Goal: Task Accomplishment & Management: Manage account settings

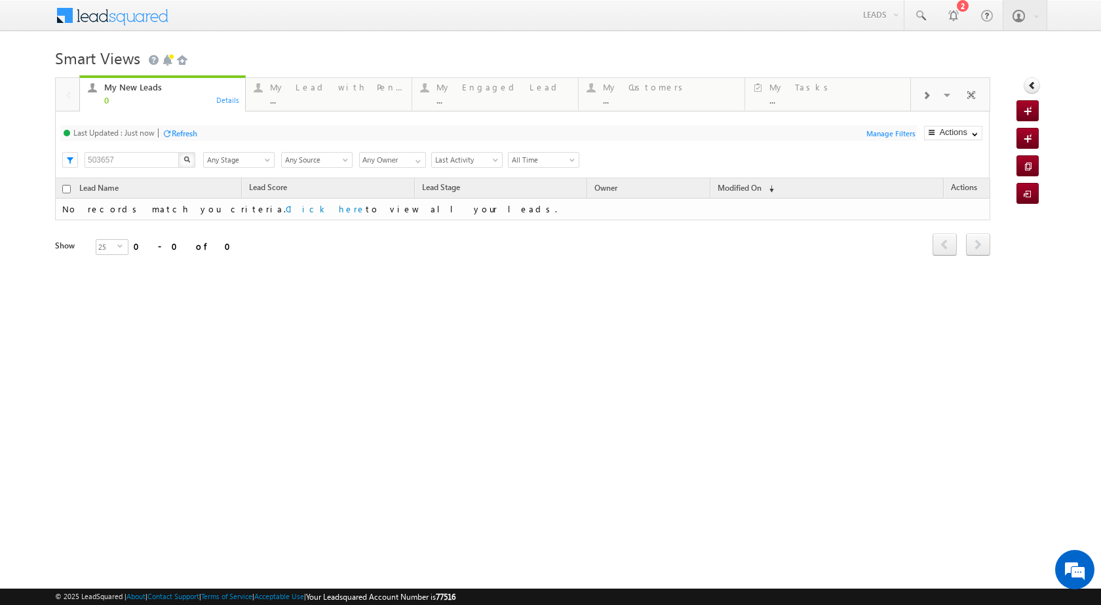
click at [547, 357] on div "Smart Views Getting Started Quick Add Lead My New Leads 0 Details My Lead with …" at bounding box center [550, 208] width 991 height 328
click at [881, 7] on link "Leads" at bounding box center [880, 15] width 47 height 30
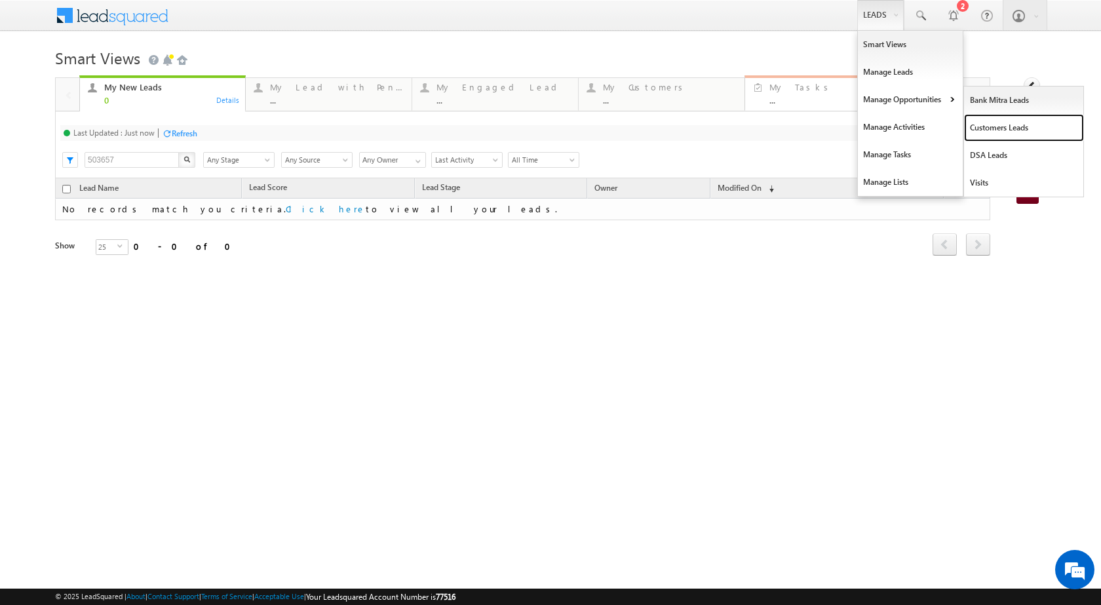
drag, startPoint x: 1012, startPoint y: 127, endPoint x: 758, endPoint y: 103, distance: 254.7
click at [1010, 128] on link "Customers Leads" at bounding box center [1024, 128] width 120 height 28
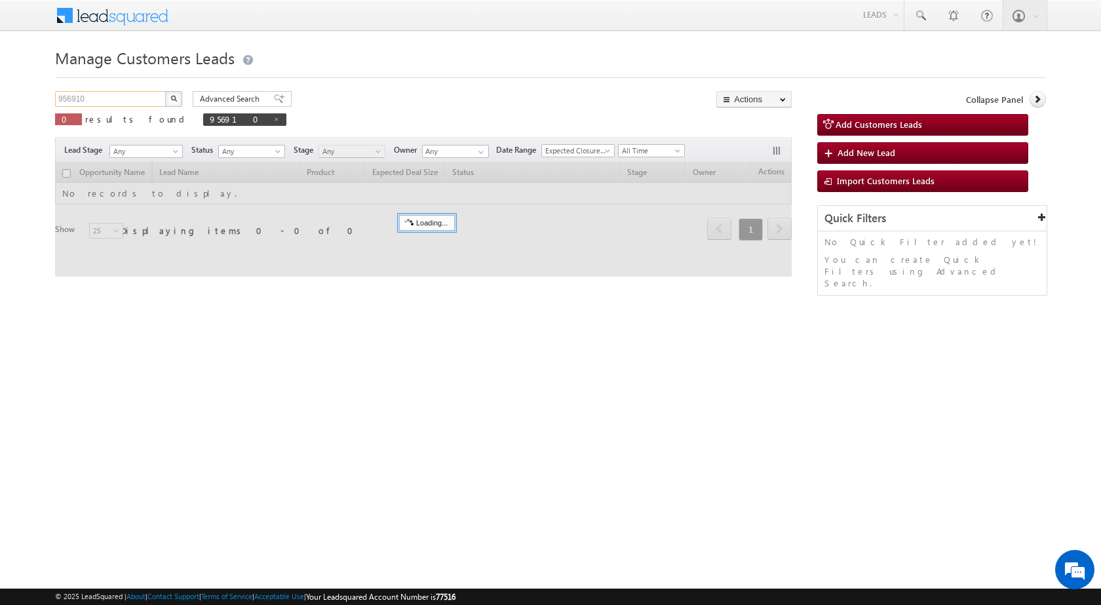
click at [134, 96] on input "956910" at bounding box center [111, 99] width 112 height 16
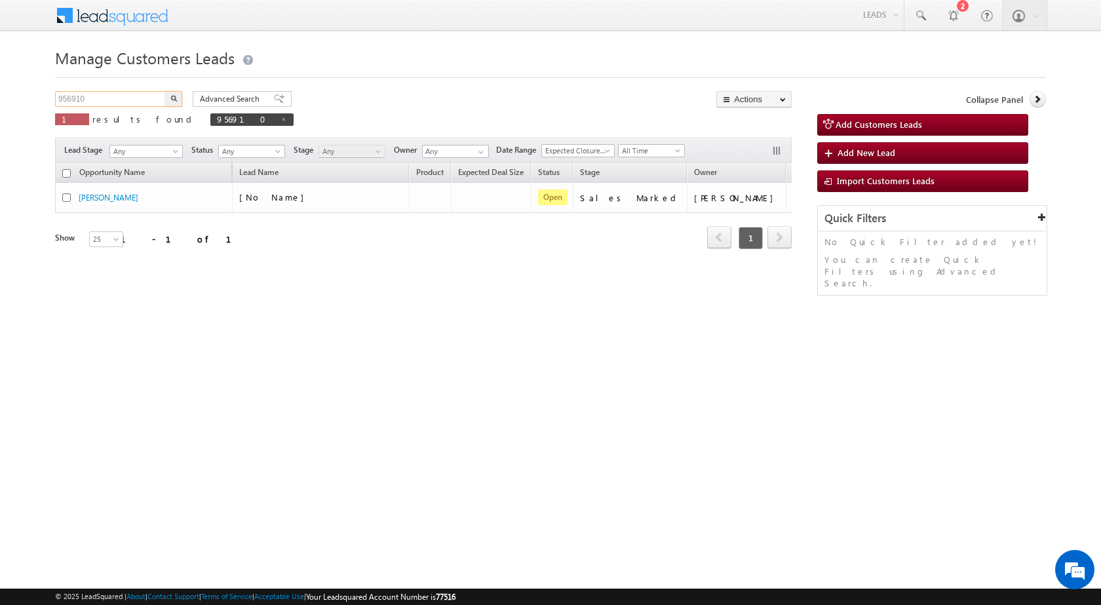
click at [134, 101] on input "956910" at bounding box center [111, 99] width 112 height 16
paste input "959749"
drag, startPoint x: 130, startPoint y: 94, endPoint x: 0, endPoint y: 81, distance: 131.0
click at [0, 84] on body "Menu [PERSON_NAME] sitar a5@ks erve." at bounding box center [550, 186] width 1101 height 372
paste input "text"
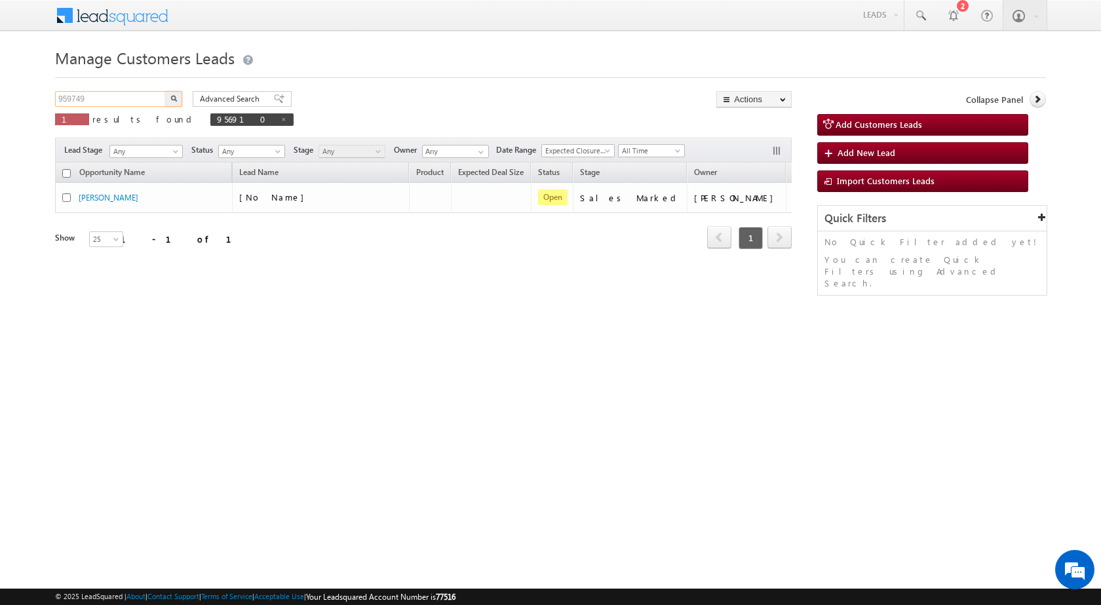
type input "959749"
click at [165, 91] on button "button" at bounding box center [173, 99] width 17 height 16
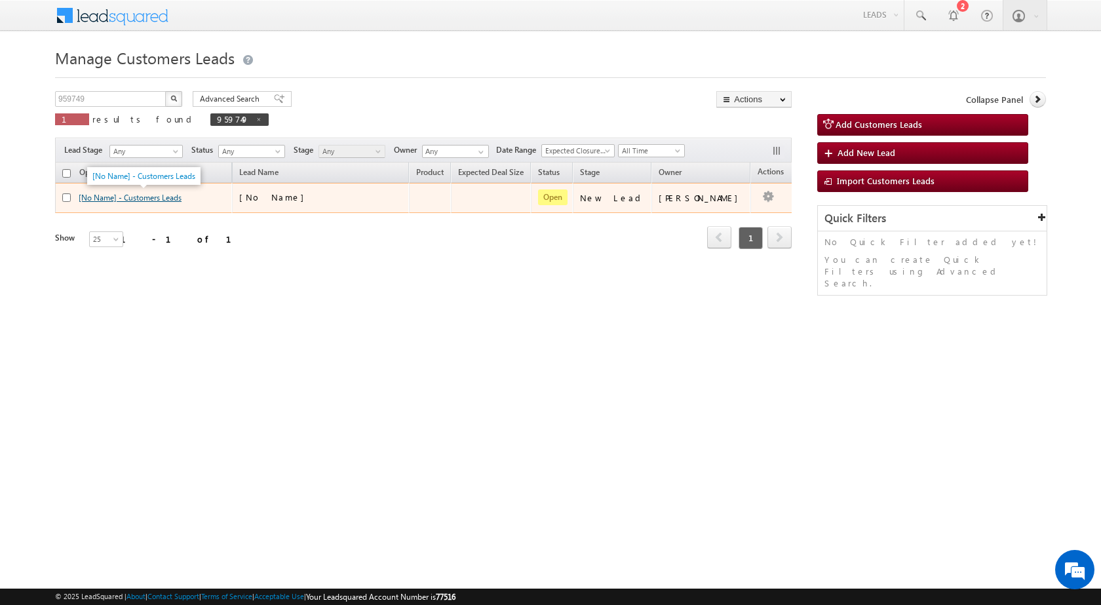
click at [103, 200] on link "[No Name] - Customers Leads" at bounding box center [130, 198] width 103 height 10
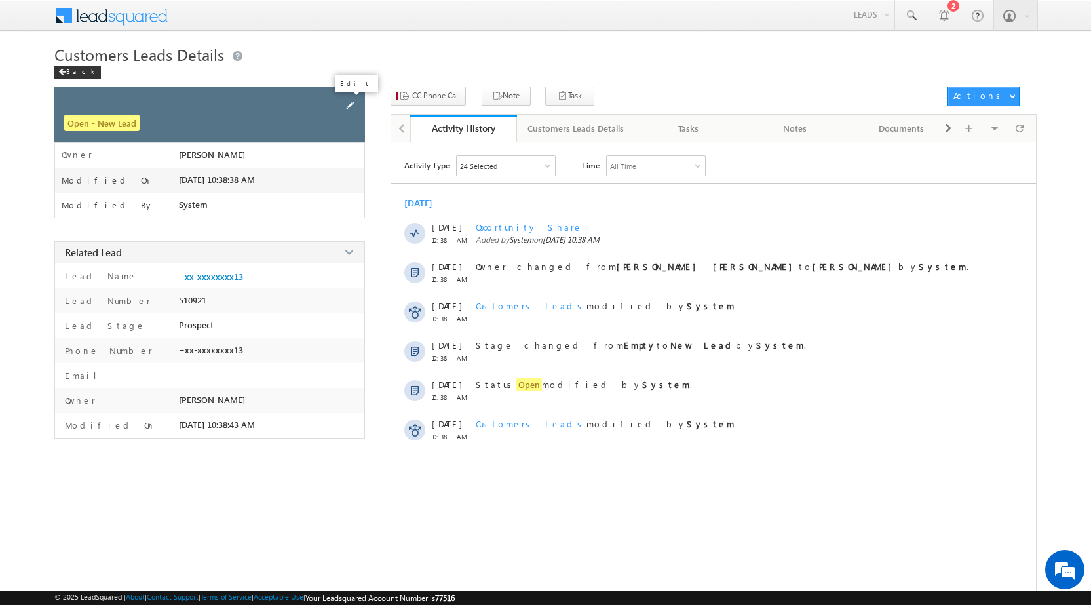
click at [350, 104] on span at bounding box center [350, 105] width 14 height 14
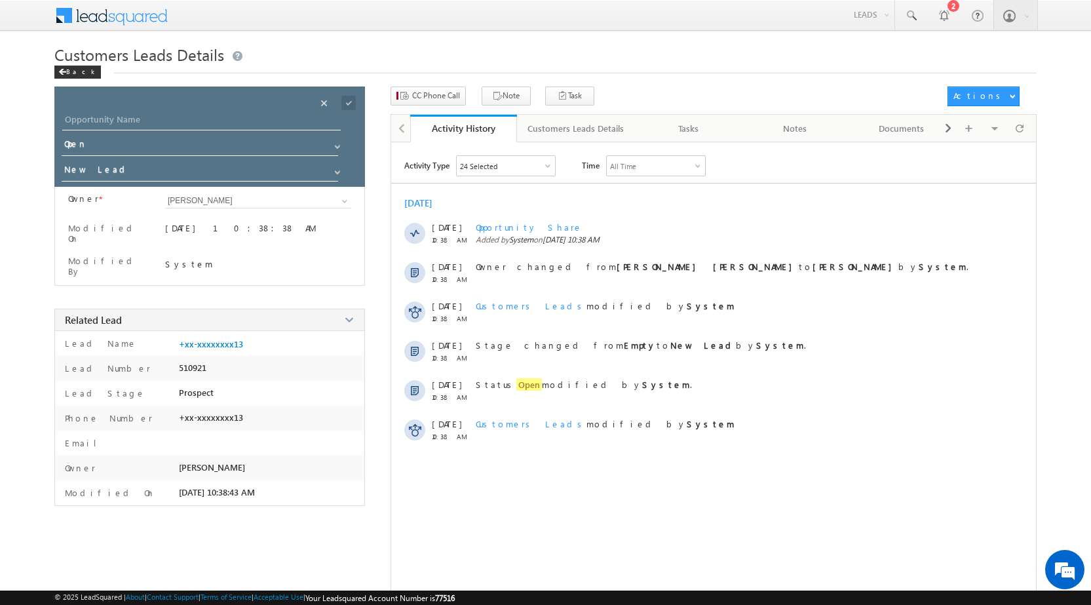
click at [116, 111] on div "Opportunity Name * Opportunity Name * Status * Status * Open Won Lost *" at bounding box center [209, 136] width 311 height 100
click at [112, 120] on input "Opportunity Name" at bounding box center [201, 121] width 278 height 18
type input "[DEMOGRAPHIC_DATA]"
click at [261, 174] on input "New Lead" at bounding box center [201, 171] width 278 height 21
click at [313, 190] on link "Sales Marked" at bounding box center [201, 189] width 278 height 15
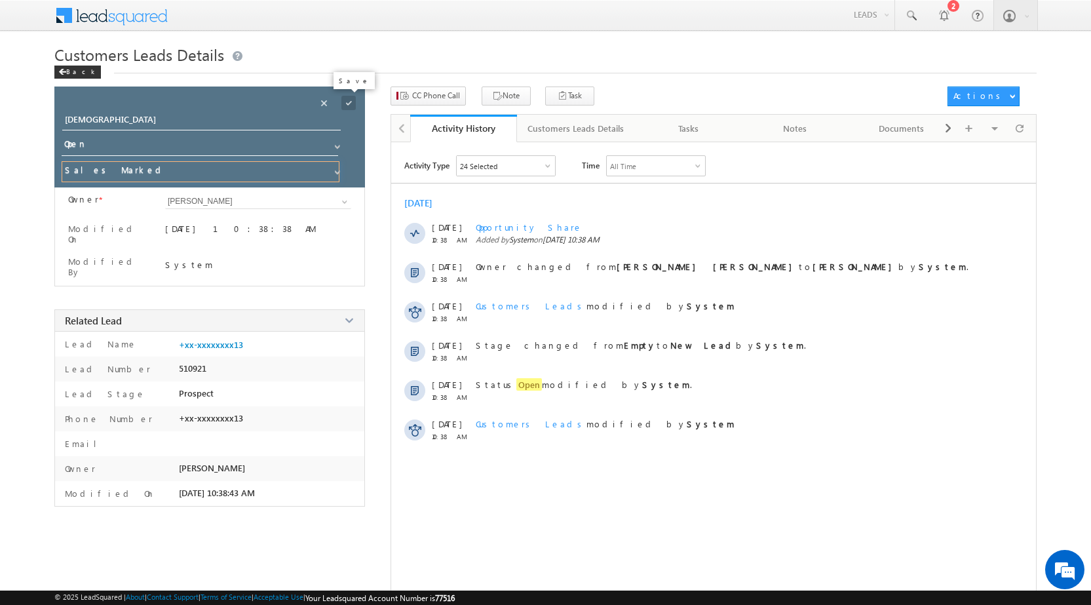
type input "Sales Marked"
click at [351, 100] on span at bounding box center [348, 103] width 14 height 14
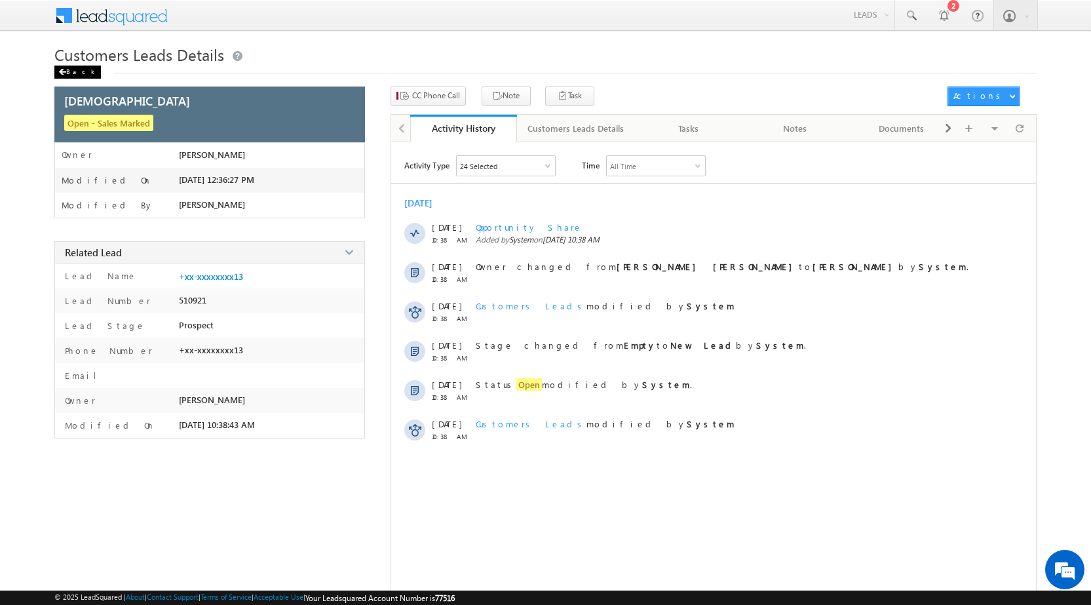
click at [77, 73] on div "Back" at bounding box center [77, 72] width 47 height 13
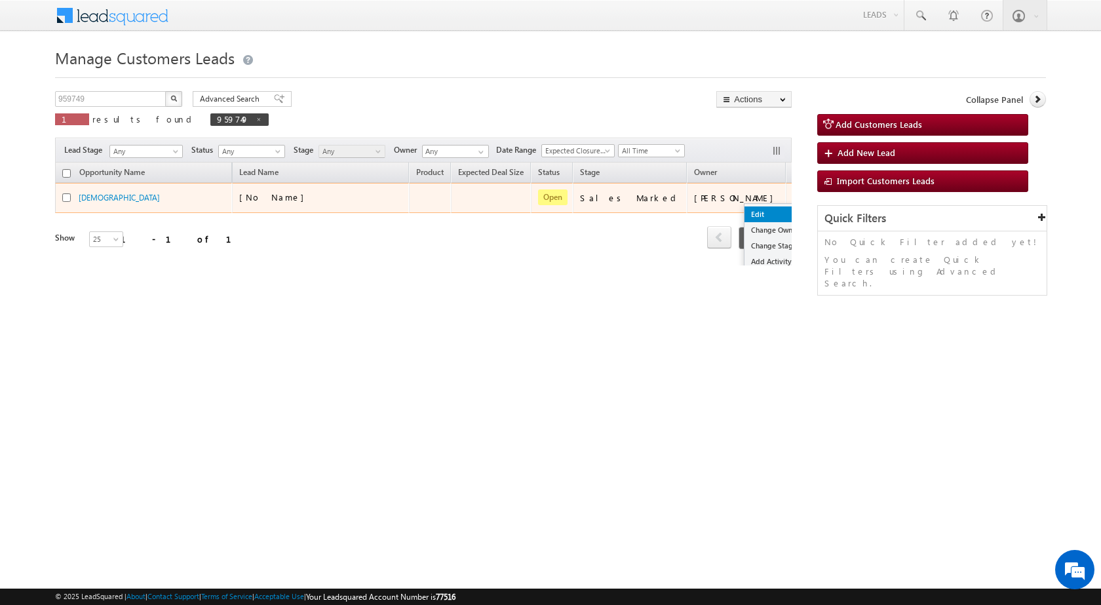
click at [744, 218] on link "Edit" at bounding box center [777, 214] width 66 height 16
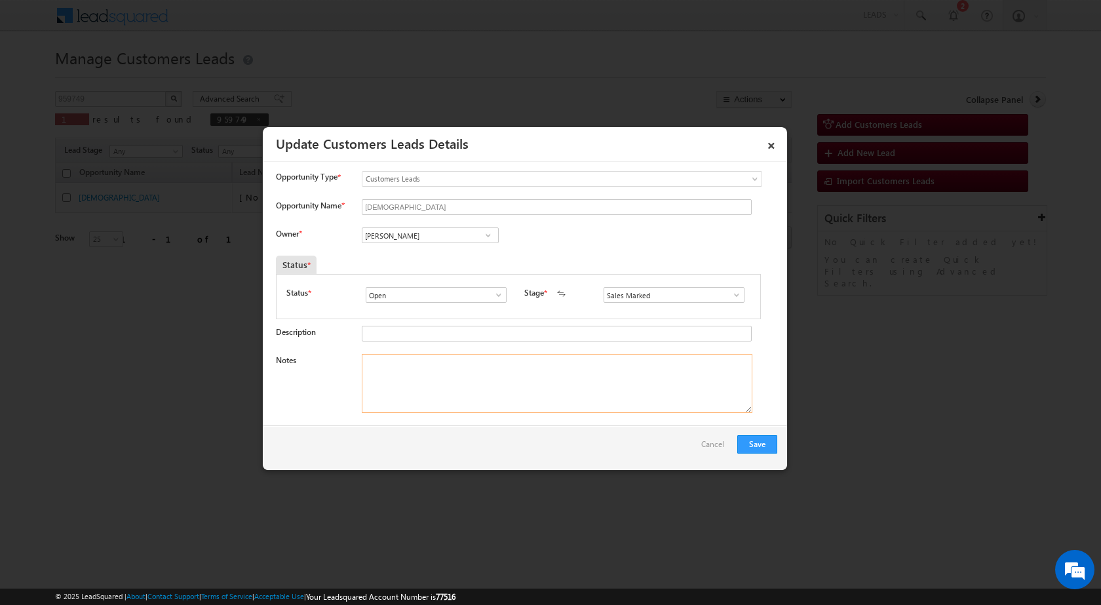
click at [448, 387] on textarea "Notes" at bounding box center [557, 383] width 391 height 59
paste textarea "Name - [PERSON_NAME] / Mobile number - [PHONE_NUMBER] / Cust want to 1 Lac Topu…"
type textarea "Name - [PERSON_NAME] / Mobile number - [PHONE_NUMBER] / Cust want to 1 Lac Topu…"
click at [412, 230] on input "[PERSON_NAME]" at bounding box center [430, 235] width 137 height 16
paste input "[EMAIL_ADDRESS][DOMAIN_NAME]"
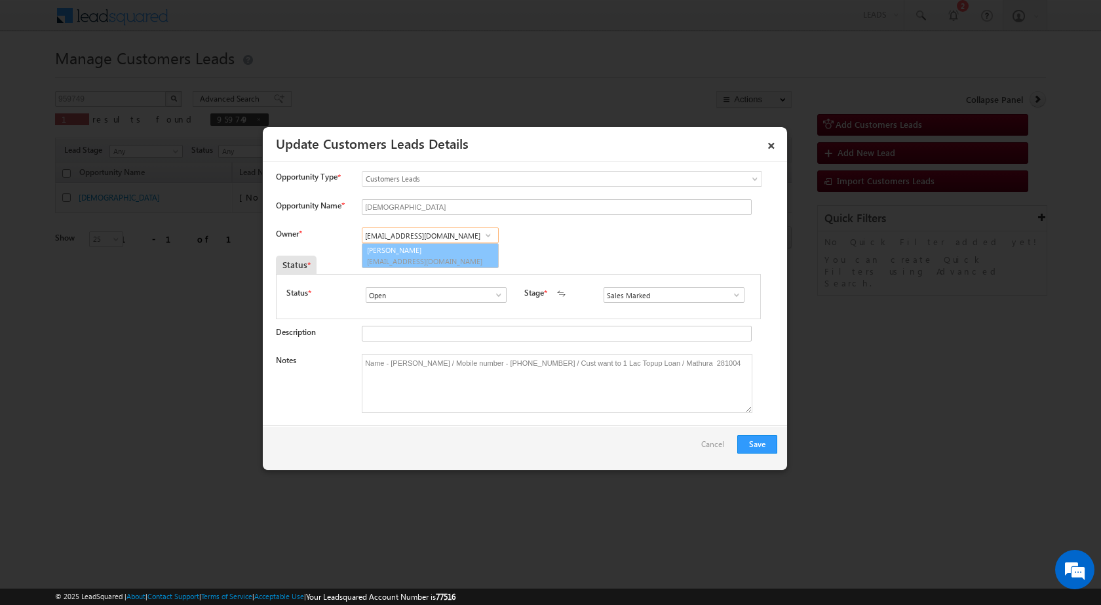
click at [423, 237] on input "[EMAIL_ADDRESS][DOMAIN_NAME]" at bounding box center [430, 235] width 137 height 16
click at [422, 250] on link "[PERSON_NAME] [EMAIL_ADDRESS][DOMAIN_NAME]" at bounding box center [430, 255] width 137 height 25
type input "[PERSON_NAME]"
click at [839, 399] on div at bounding box center [550, 302] width 1101 height 605
click at [753, 445] on button "Save" at bounding box center [757, 444] width 40 height 18
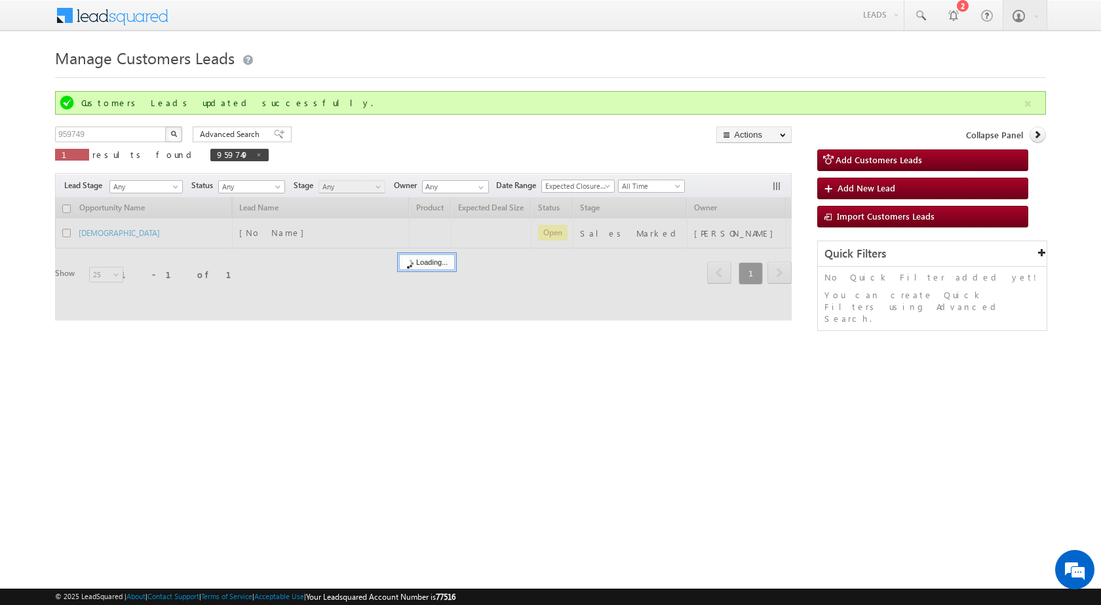
click at [268, 391] on html "Menu [PERSON_NAME] sitar a5@ks erve." at bounding box center [550, 202] width 1101 height 404
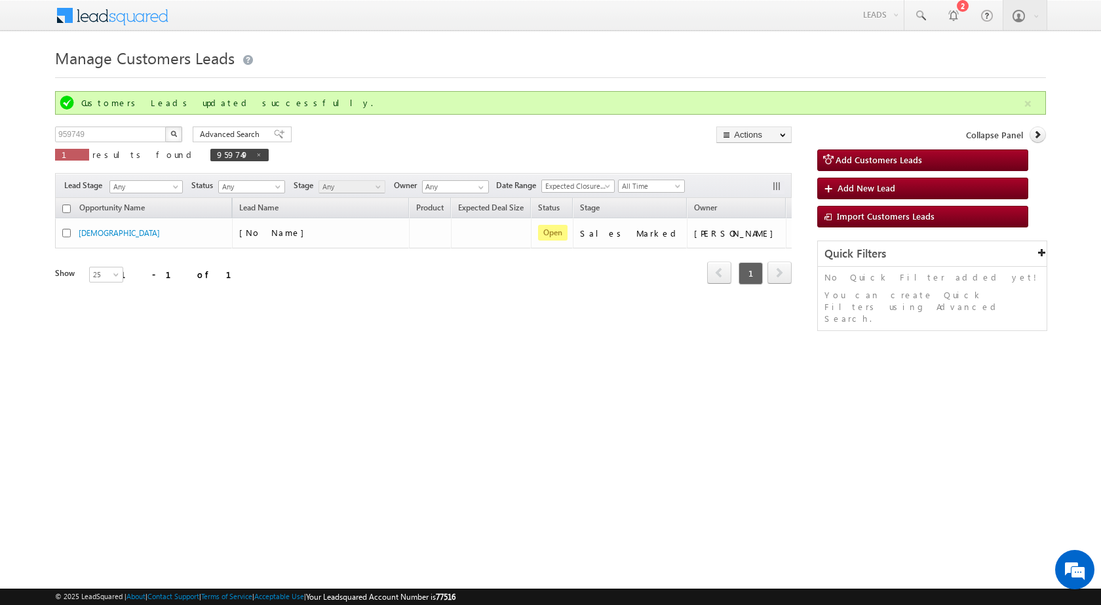
click at [496, 404] on html "Menu [PERSON_NAME] sitar a5@ks erve." at bounding box center [550, 202] width 1101 height 404
